Goal: Information Seeking & Learning: Find specific fact

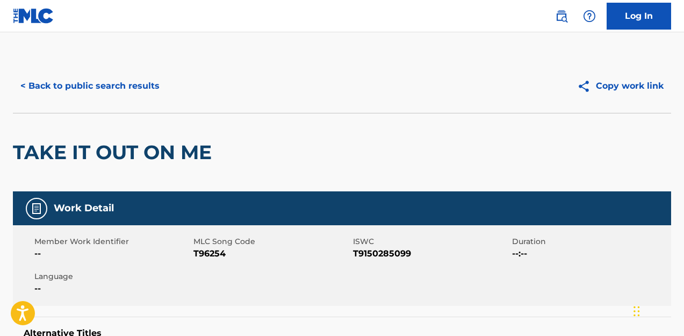
click at [96, 86] on button "< Back to public search results" at bounding box center [90, 86] width 154 height 27
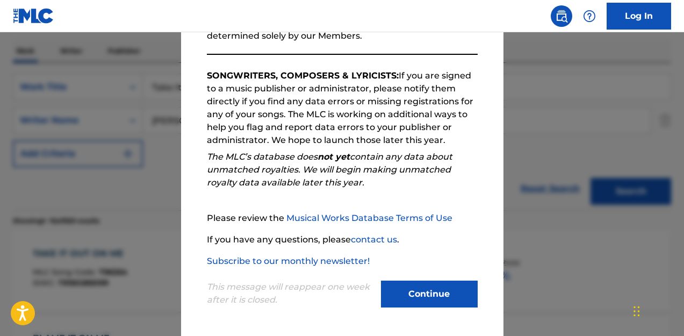
scroll to position [156, 0]
click at [431, 300] on button "Continue" at bounding box center [429, 293] width 97 height 27
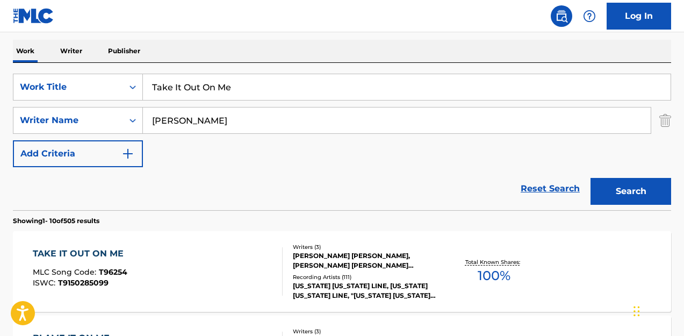
drag, startPoint x: 253, startPoint y: 91, endPoint x: 56, endPoint y: 73, distance: 198.0
click at [56, 73] on div "SearchWithCriteriabadfc823-51d2-4e6d-abcf-4021386df9a8 Work Title Take It Out O…" at bounding box center [342, 136] width 658 height 147
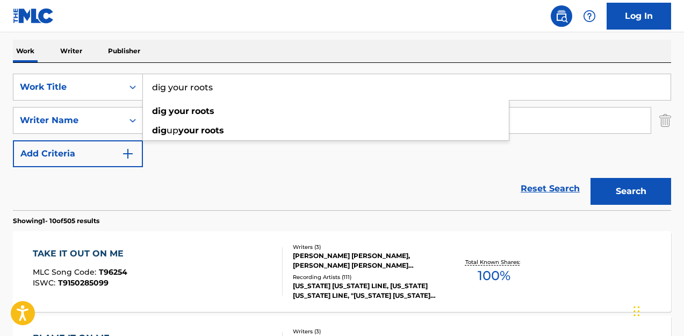
type input "dig your roots"
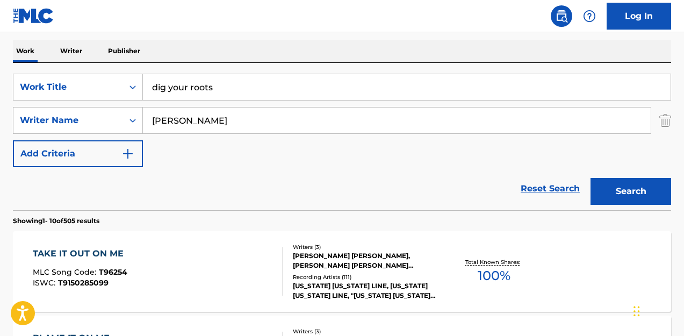
click at [206, 176] on div "Reset Search Search" at bounding box center [342, 188] width 658 height 43
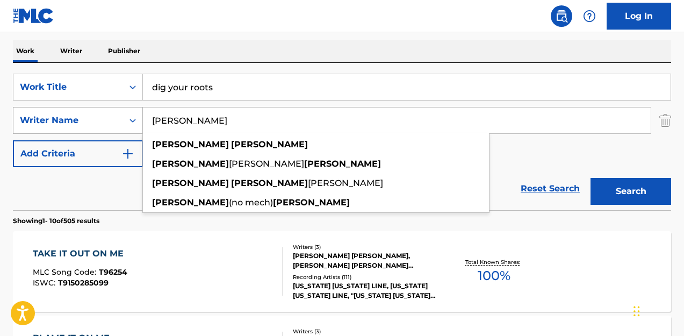
drag, startPoint x: 147, startPoint y: 108, endPoint x: 141, endPoint y: 107, distance: 5.9
click at [141, 107] on div "SearchWithCriteria377714c0-8796-4c90-980e-b086373c07bd Writer Name [PERSON_NAME…" at bounding box center [342, 120] width 658 height 27
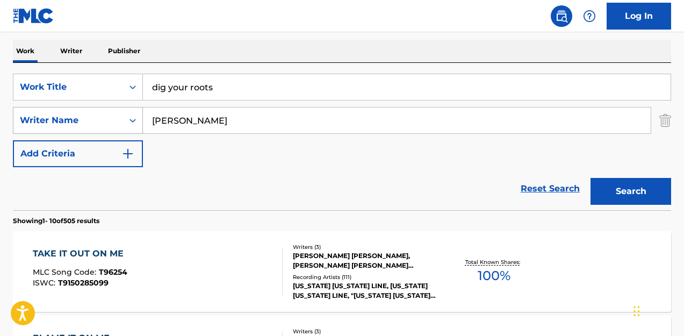
click at [630, 191] on button "Search" at bounding box center [630, 191] width 81 height 27
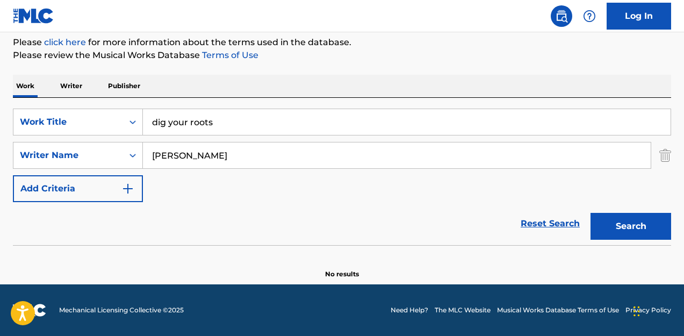
click at [234, 156] on input "[PERSON_NAME]" at bounding box center [397, 155] width 508 height 26
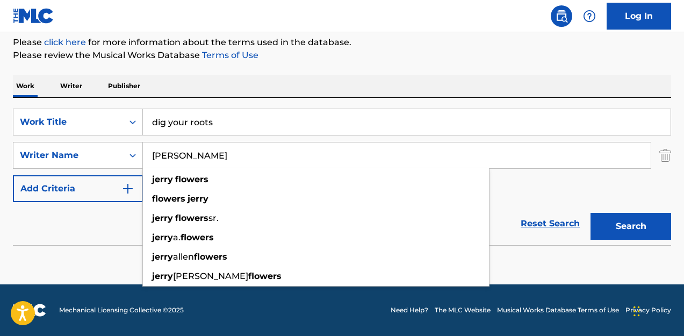
type input "[PERSON_NAME]"
drag, startPoint x: 522, startPoint y: 193, endPoint x: 636, endPoint y: 207, distance: 114.6
click at [523, 193] on div "SearchWithCriteriabadfc823-51d2-4e6d-abcf-4021386df9a8 Work Title dig your root…" at bounding box center [342, 154] width 658 height 93
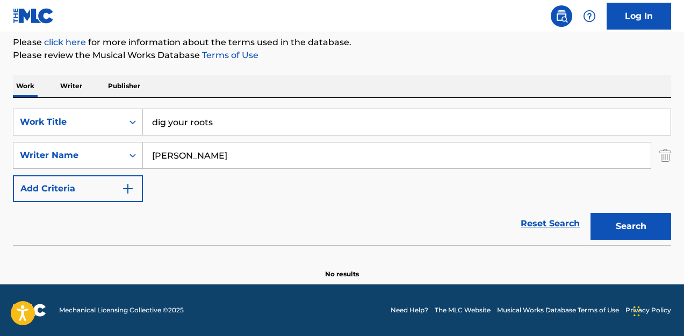
click at [636, 233] on button "Search" at bounding box center [630, 226] width 81 height 27
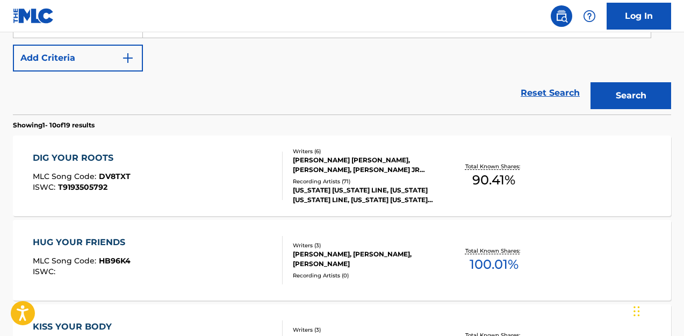
scroll to position [266, 0]
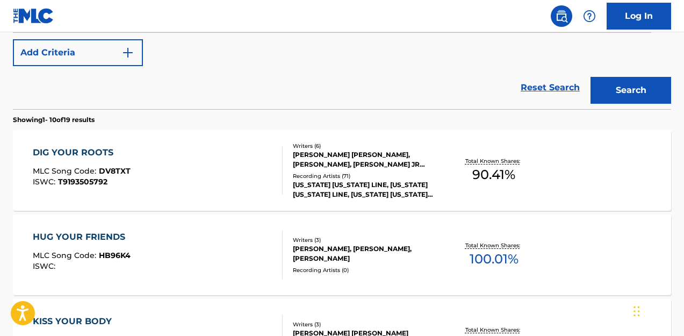
click at [365, 182] on div "[US_STATE] [US_STATE] LINE, [US_STATE] [US_STATE] LINE, [US_STATE] [US_STATE] L…" at bounding box center [366, 189] width 146 height 19
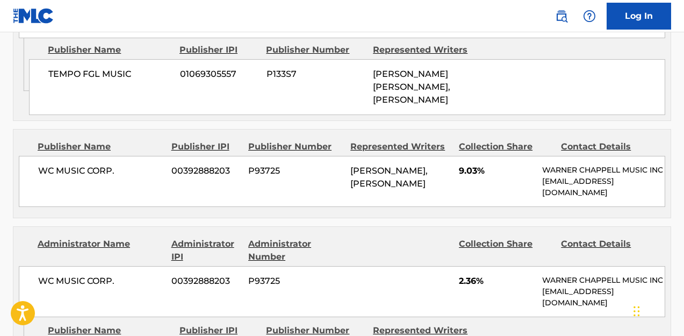
scroll to position [2071, 0]
